Goal: Register for event/course

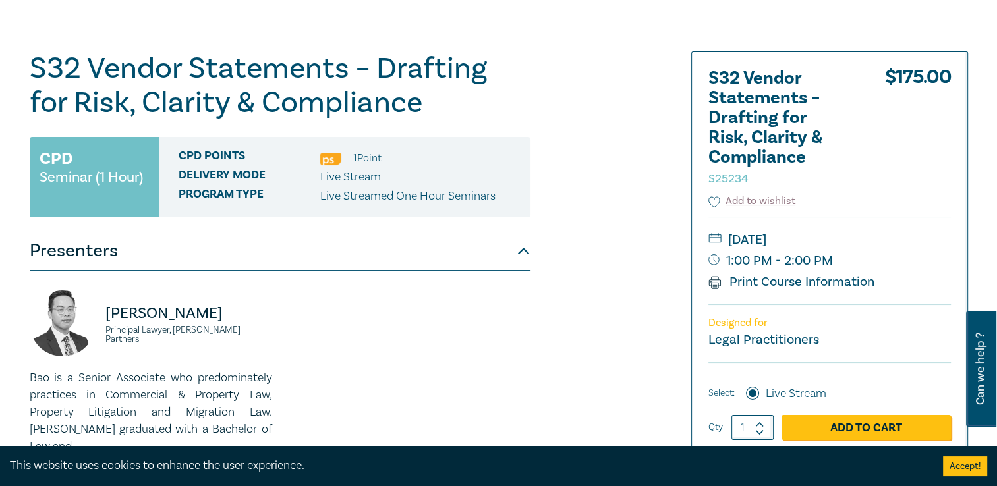
scroll to position [66, 0]
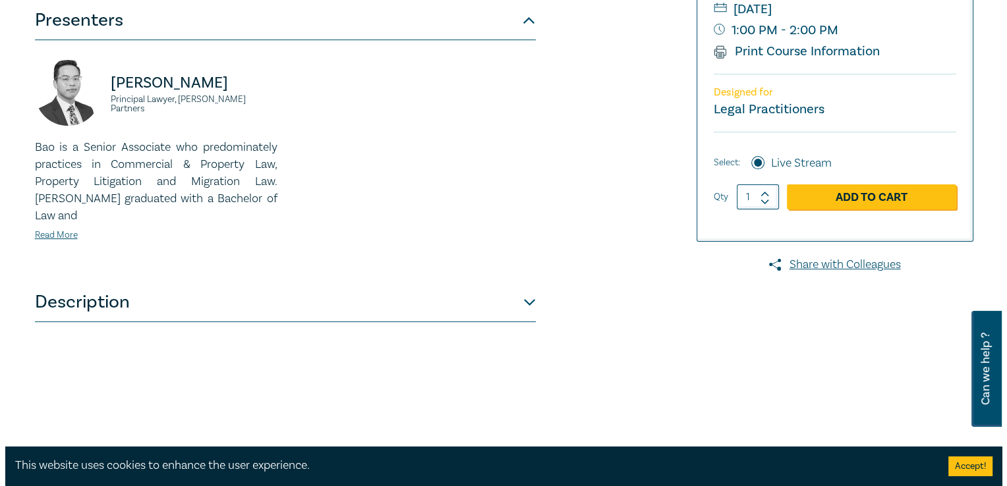
scroll to position [329, 0]
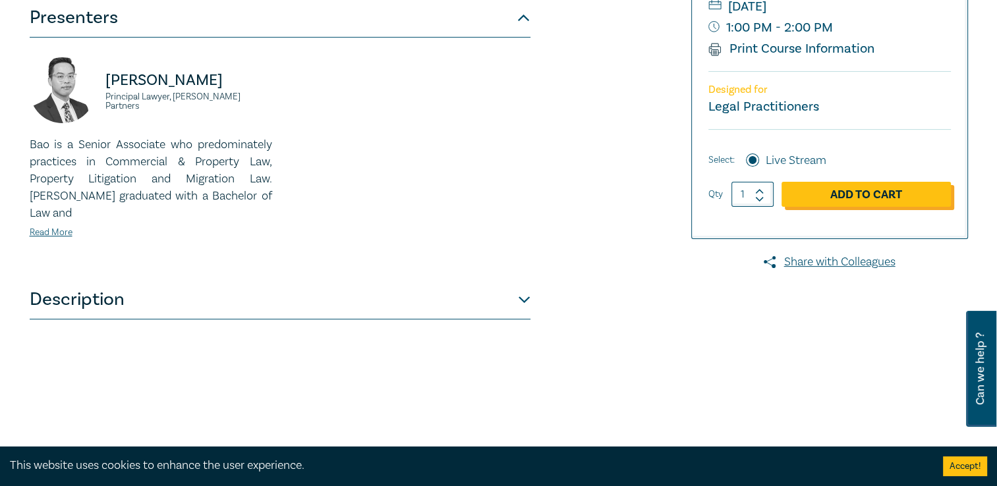
click at [852, 190] on link "Add to Cart" at bounding box center [865, 194] width 169 height 25
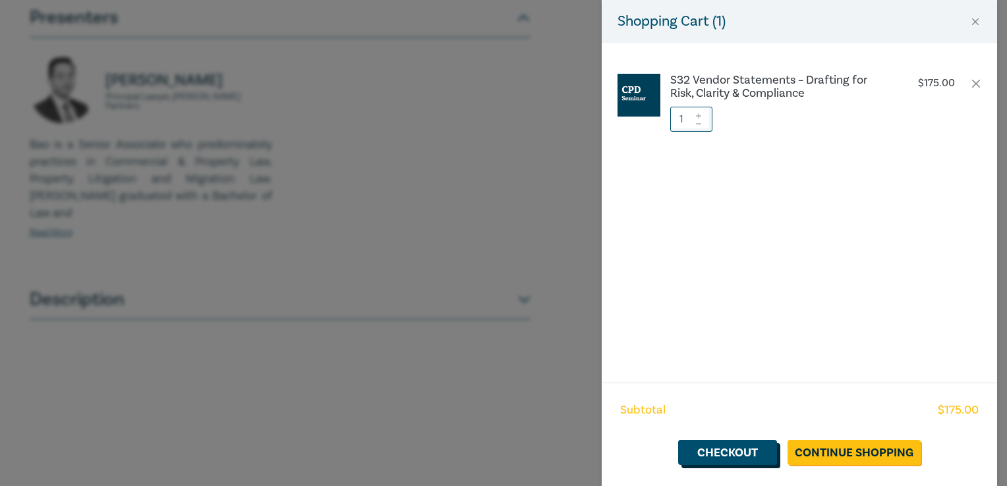
click at [712, 453] on link "Checkout" at bounding box center [727, 452] width 99 height 25
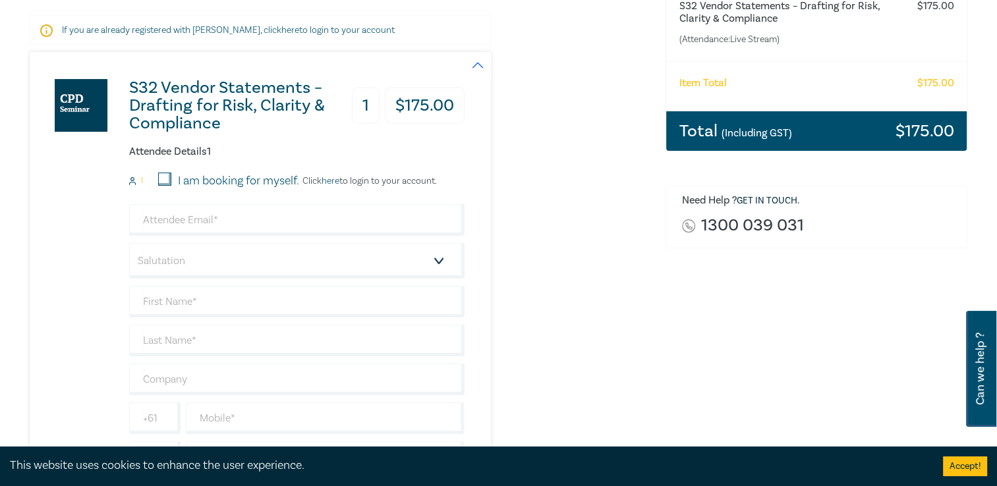
scroll to position [264, 0]
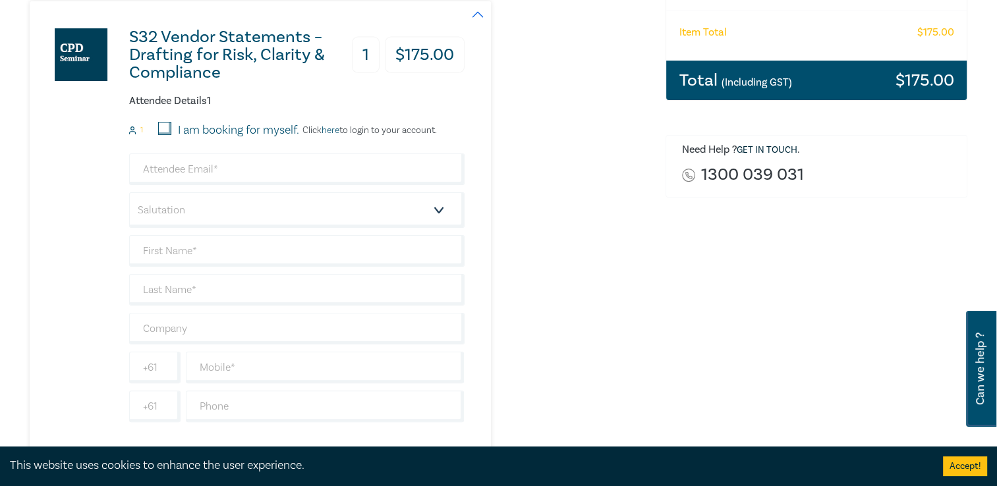
click at [159, 125] on input "I am booking for myself." at bounding box center [164, 128] width 13 height 13
checkbox input "true"
click at [182, 175] on input "email" at bounding box center [296, 169] width 335 height 32
type input "office@cameronspratling.com.au"
type input "[PERSON_NAME]"
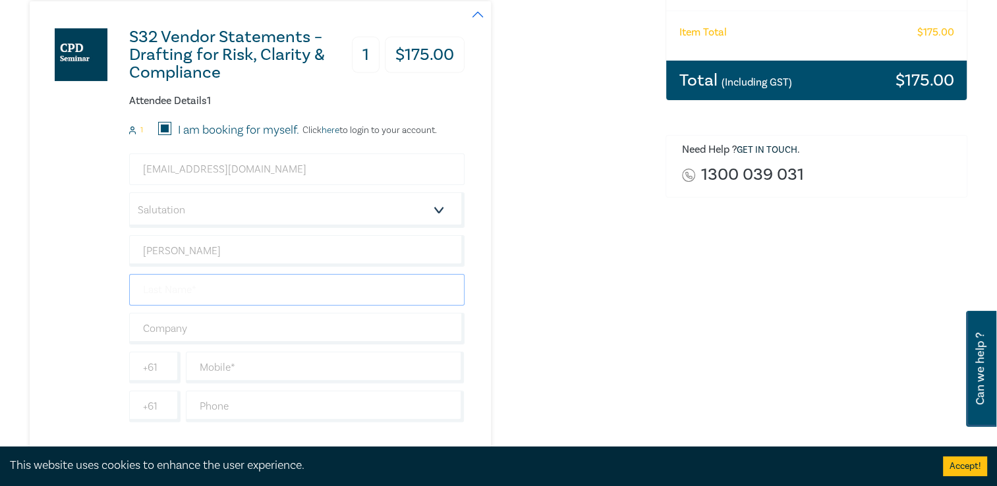
type input "[PERSON_NAME]"
type input "[PERSON_NAME], Solicitor"
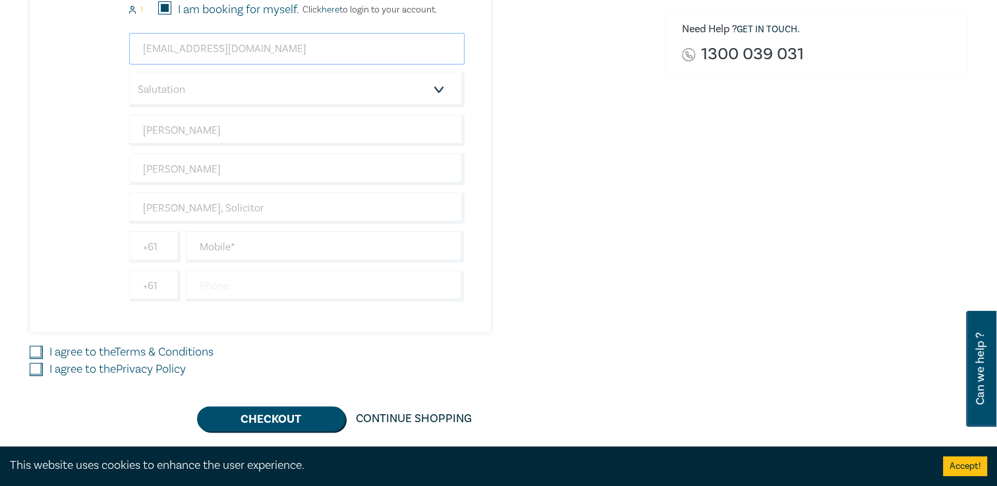
scroll to position [395, 0]
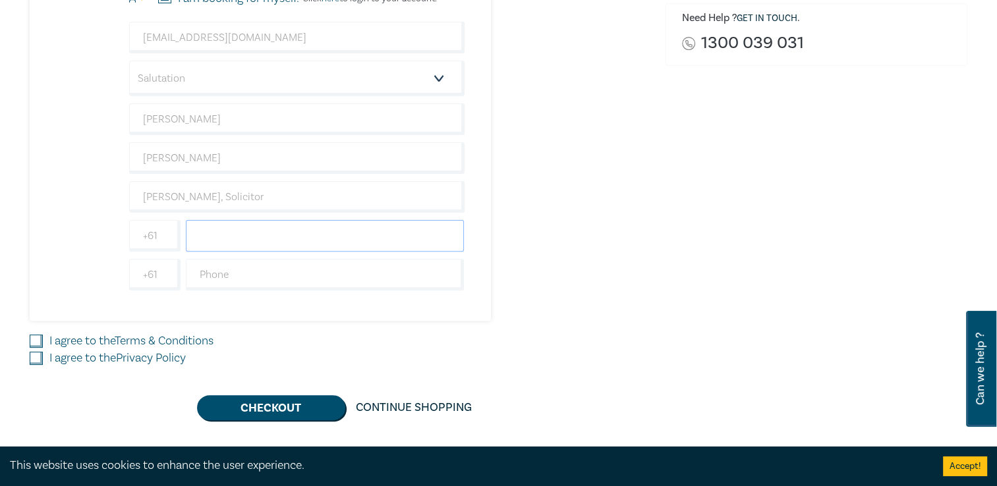
click at [285, 234] on input "text" at bounding box center [325, 236] width 279 height 32
type input "0400599446"
click at [265, 274] on input "text" at bounding box center [325, 275] width 279 height 32
type input "0355811700"
click at [36, 340] on input "I agree to the Terms & Conditions" at bounding box center [36, 341] width 13 height 13
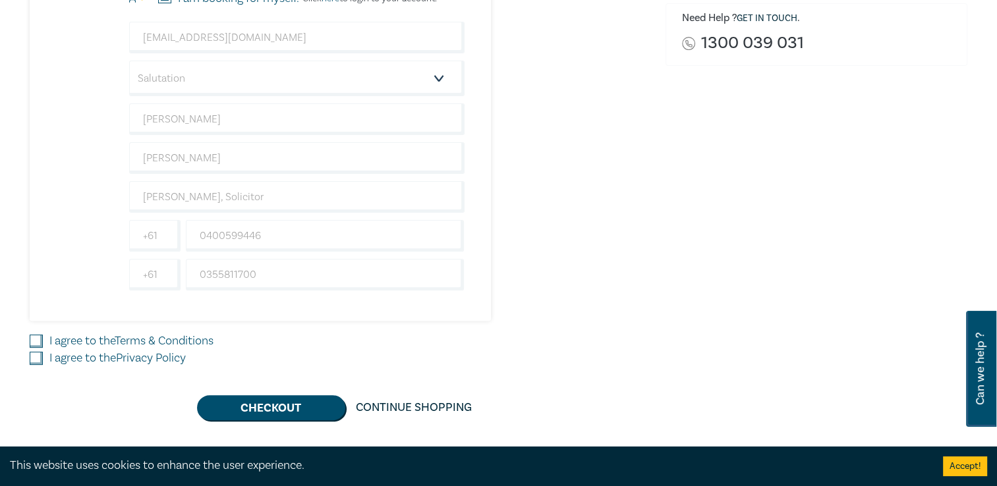
checkbox input "true"
click at [36, 360] on input "I agree to the Privacy Policy" at bounding box center [36, 358] width 13 height 13
checkbox input "true"
click at [250, 402] on button "Checkout" at bounding box center [271, 407] width 148 height 25
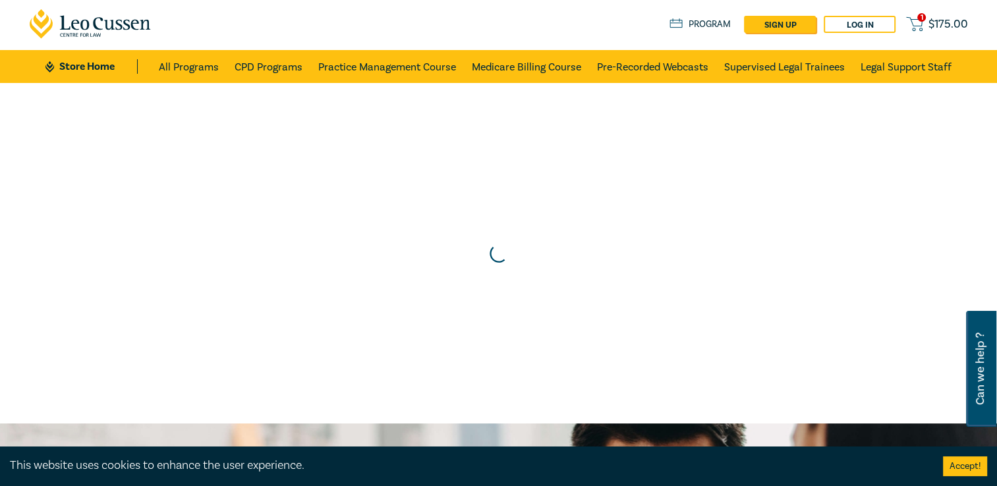
scroll to position [0, 0]
